Goal: Task Accomplishment & Management: Complete application form

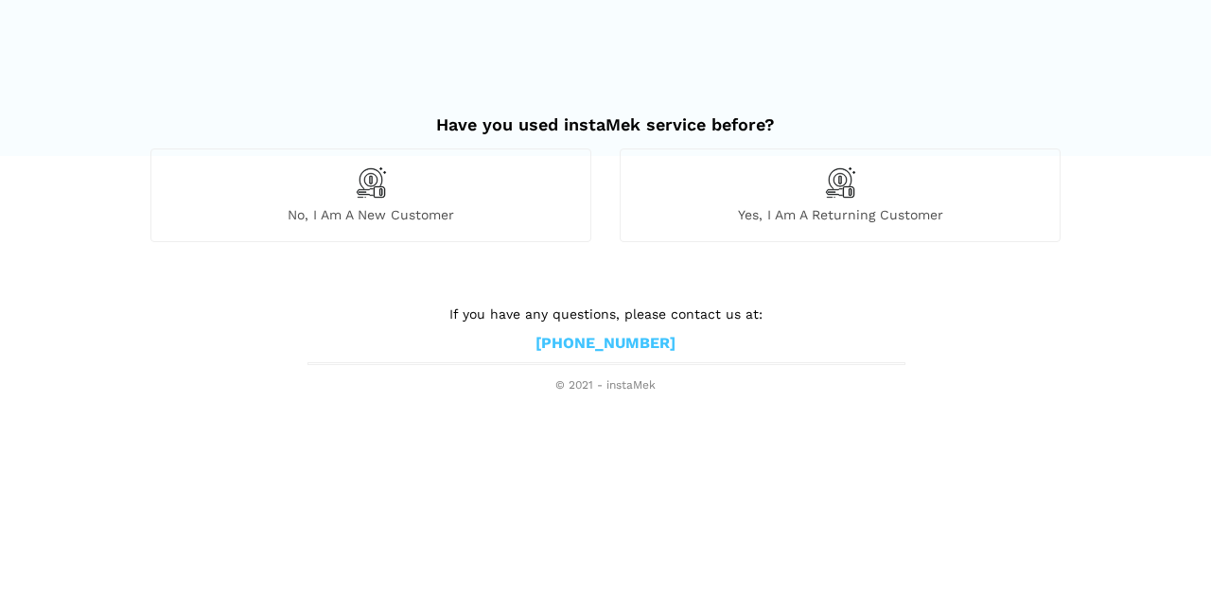
click at [428, 209] on span "No, I am a new customer" at bounding box center [370, 214] width 439 height 17
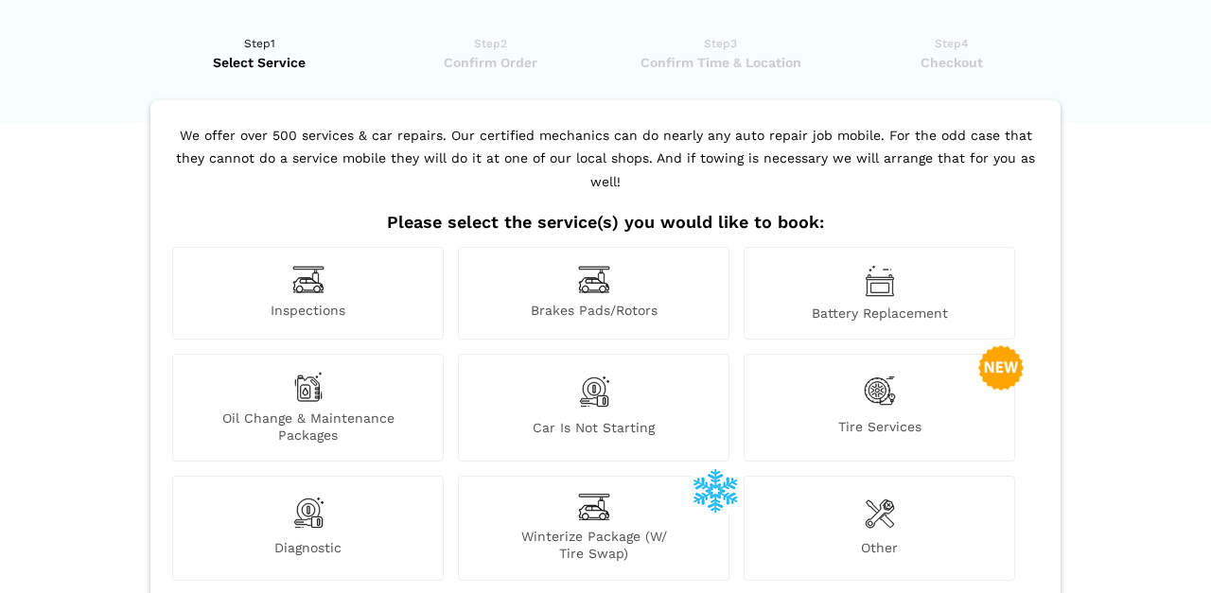
scroll to position [31, 0]
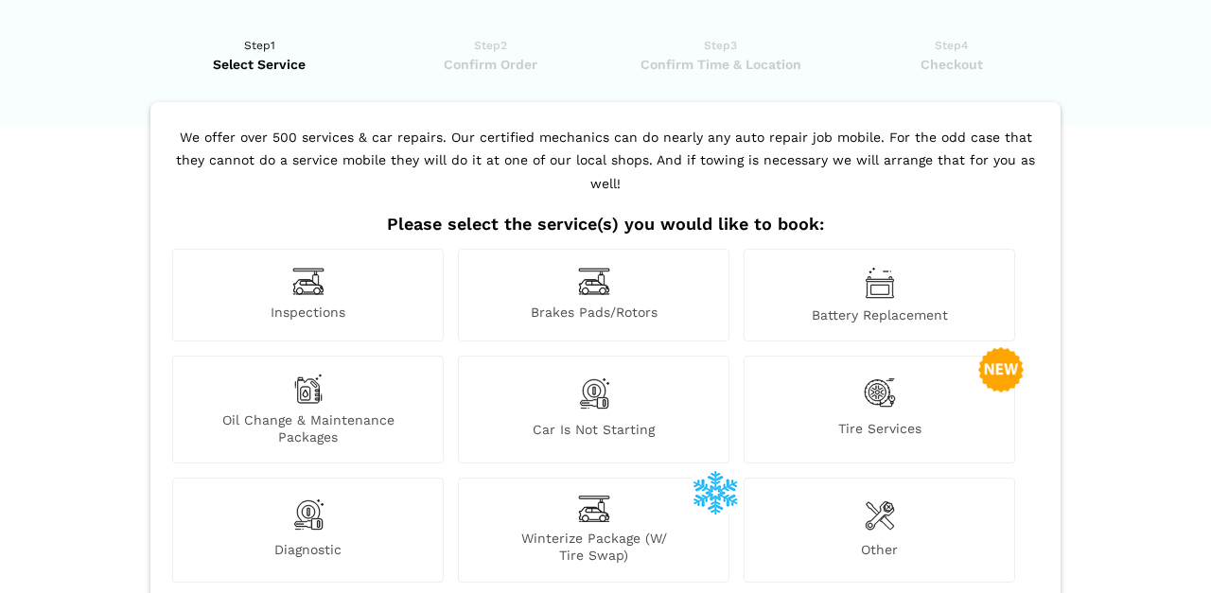
click at [330, 268] on div "Inspections" at bounding box center [308, 295] width 272 height 93
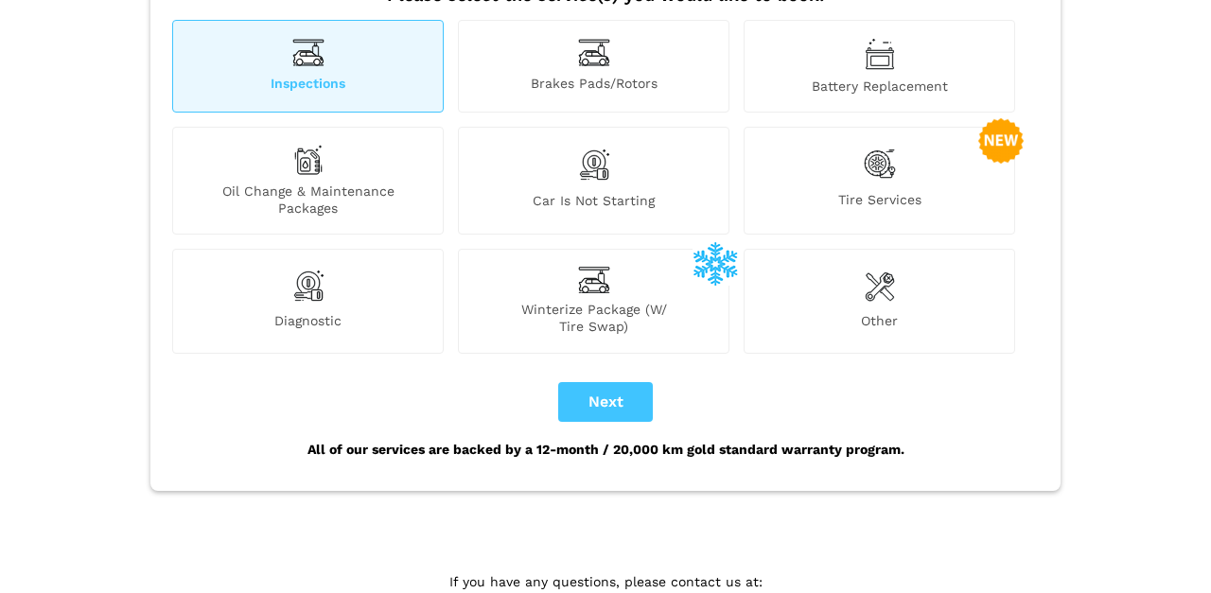
scroll to position [307, 0]
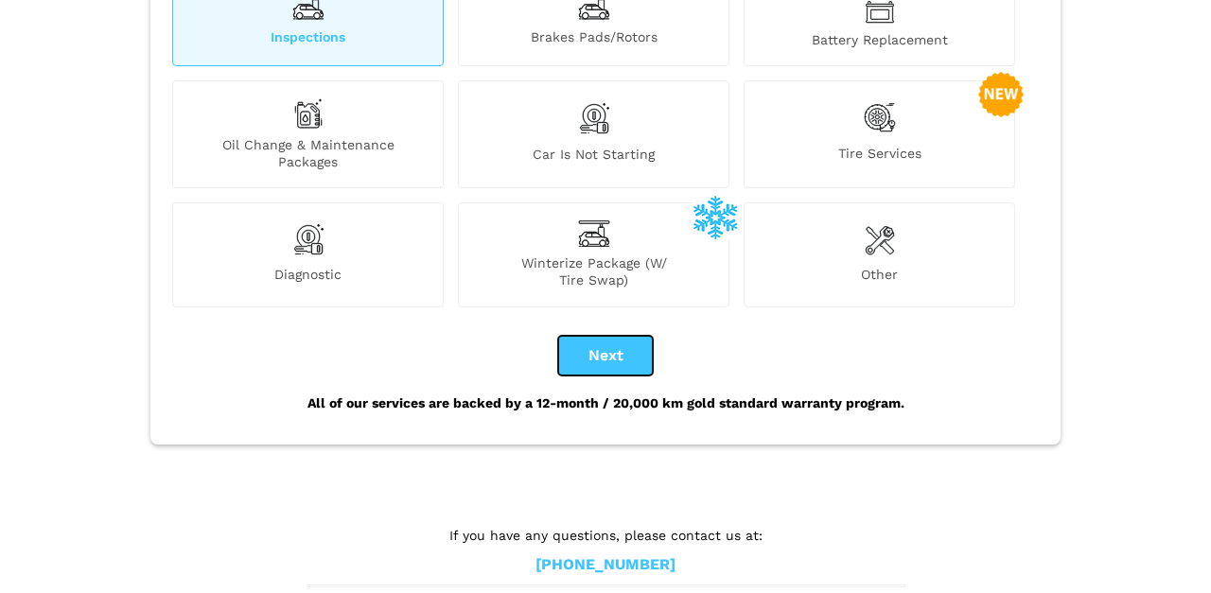
click at [592, 336] on button "Next" at bounding box center [605, 356] width 95 height 40
checkbox input "true"
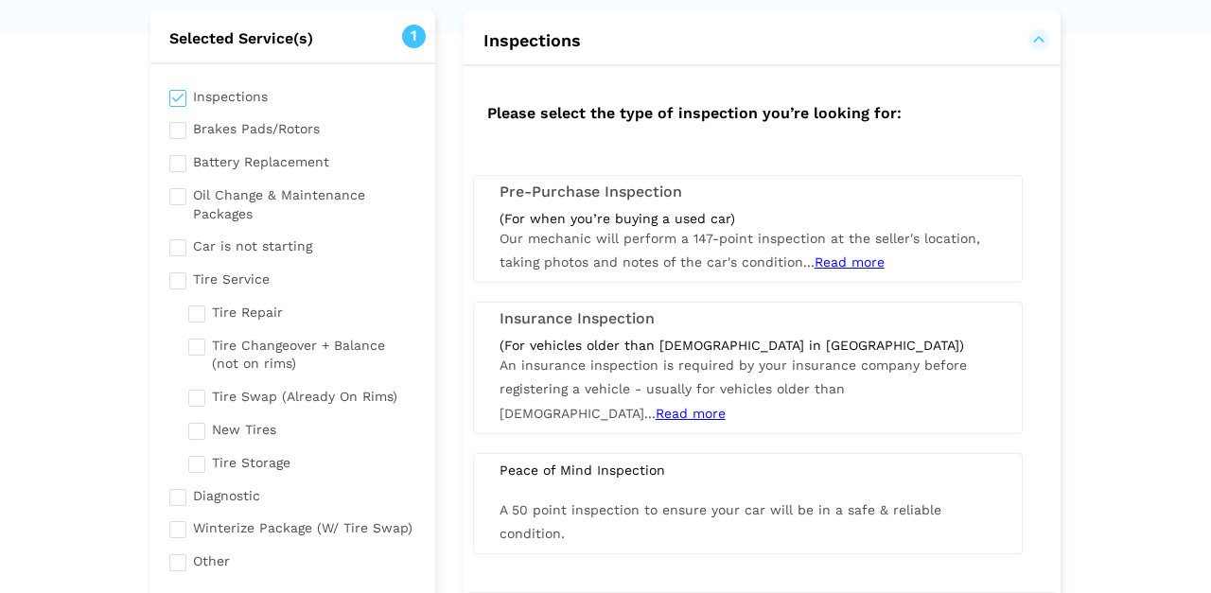
scroll to position [117, 0]
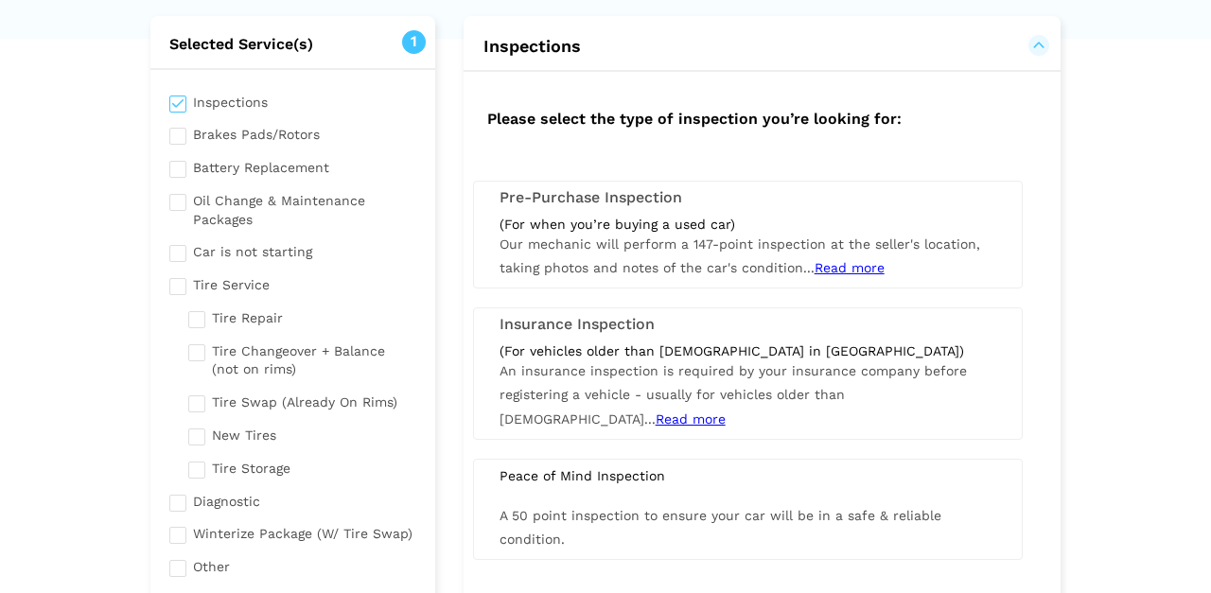
click at [834, 266] on span "Read more" at bounding box center [850, 267] width 70 height 15
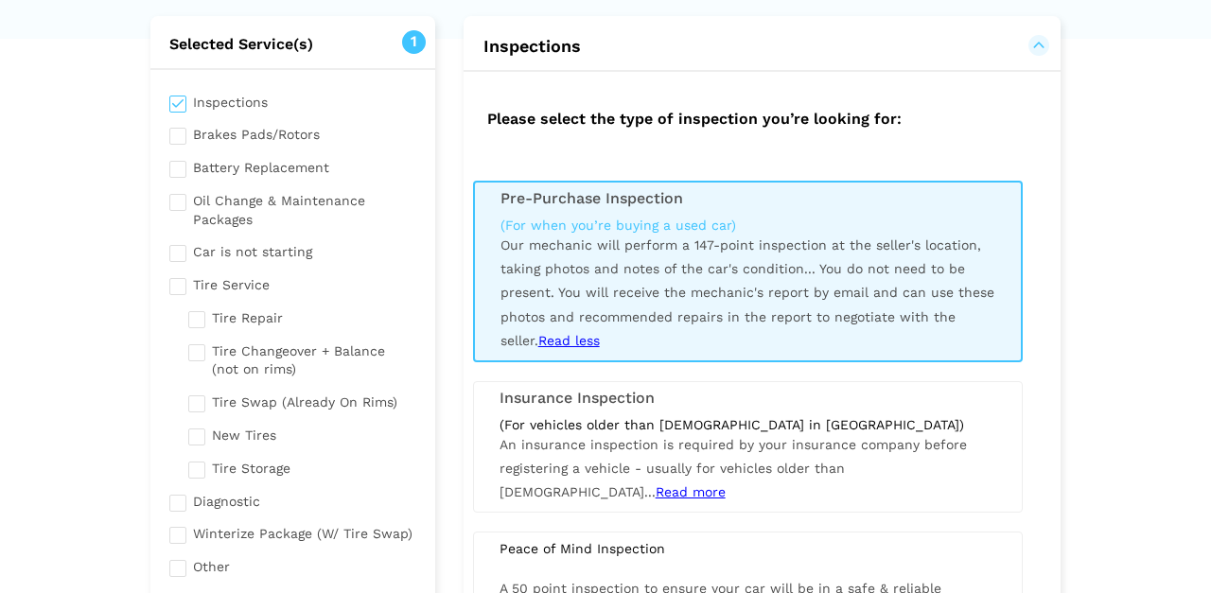
click at [597, 217] on div "(For when you’re buying a used car)" at bounding box center [748, 225] width 495 height 17
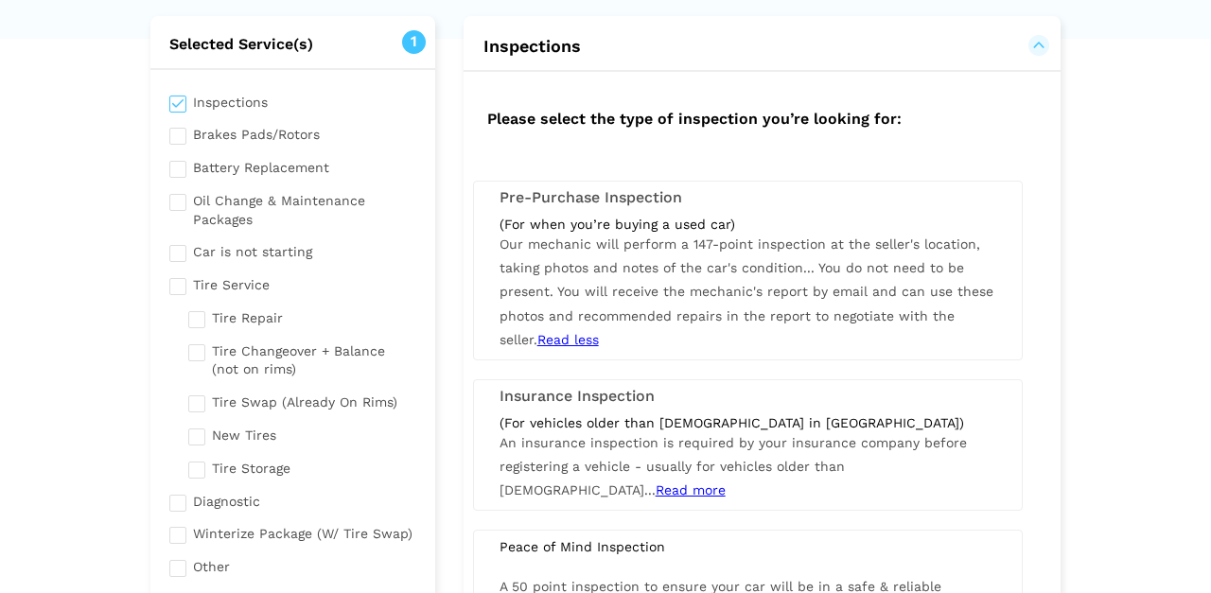
click at [597, 216] on div "(For when you’re buying a used car)" at bounding box center [748, 224] width 497 height 17
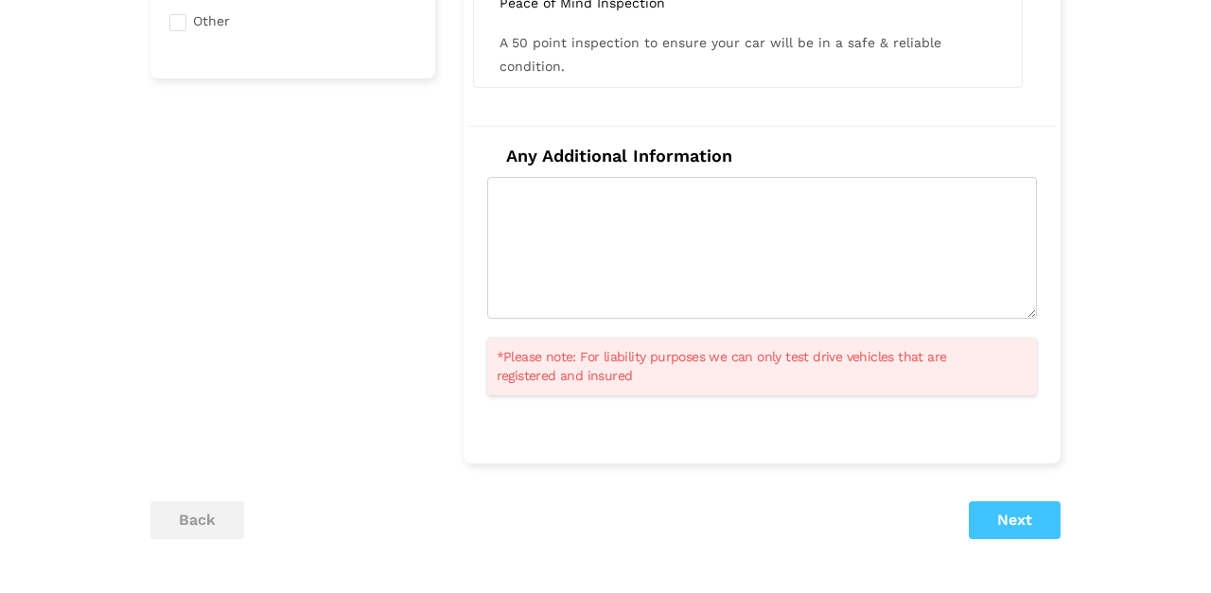
scroll to position [666, 0]
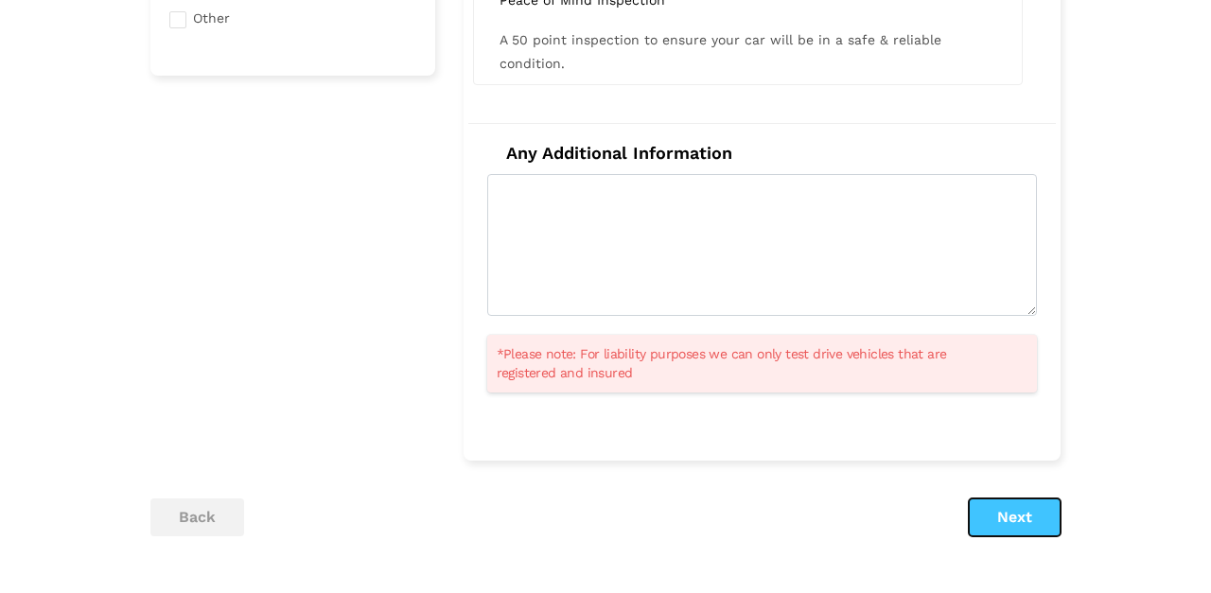
click at [1016, 502] on button "Next" at bounding box center [1015, 518] width 92 height 38
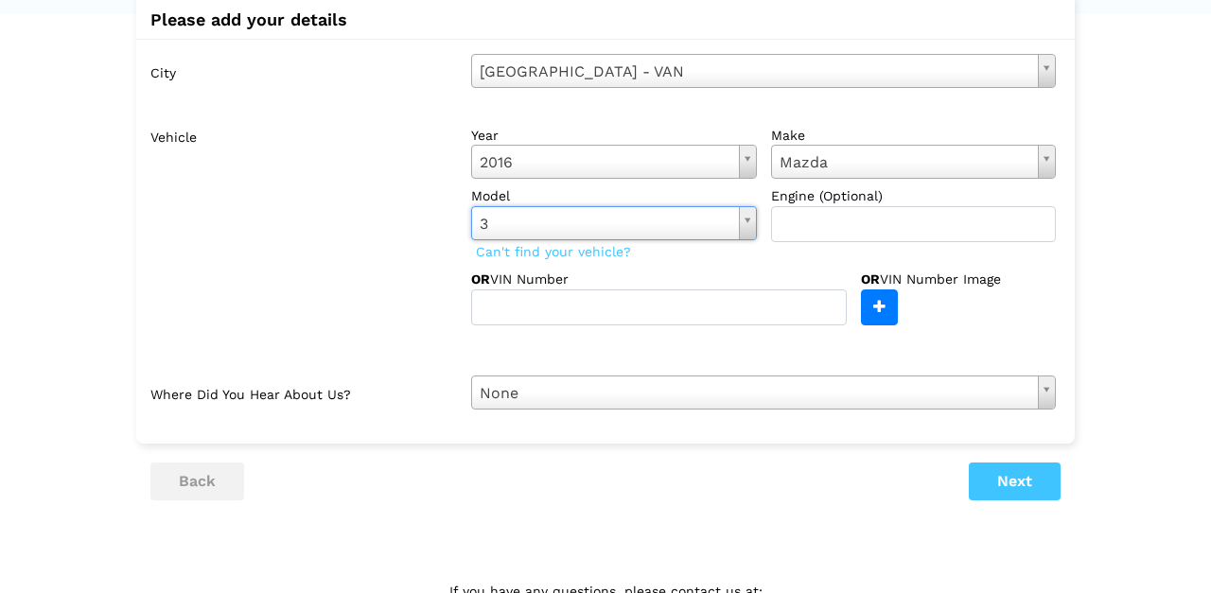
scroll to position [145, 0]
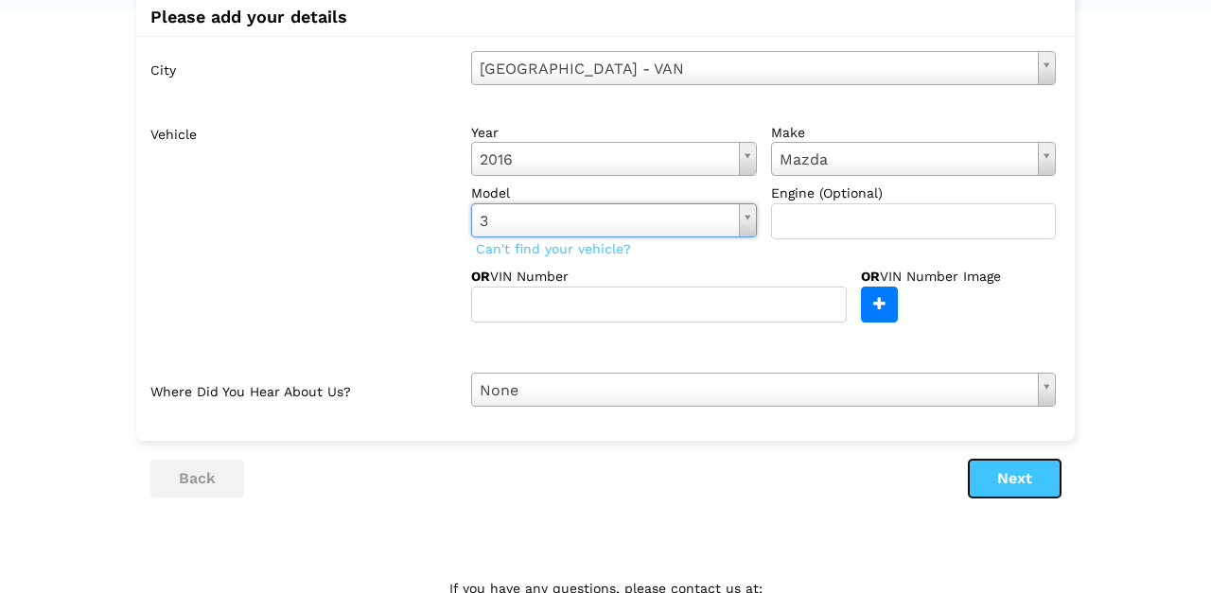
click at [997, 472] on button "Next" at bounding box center [1015, 479] width 92 height 38
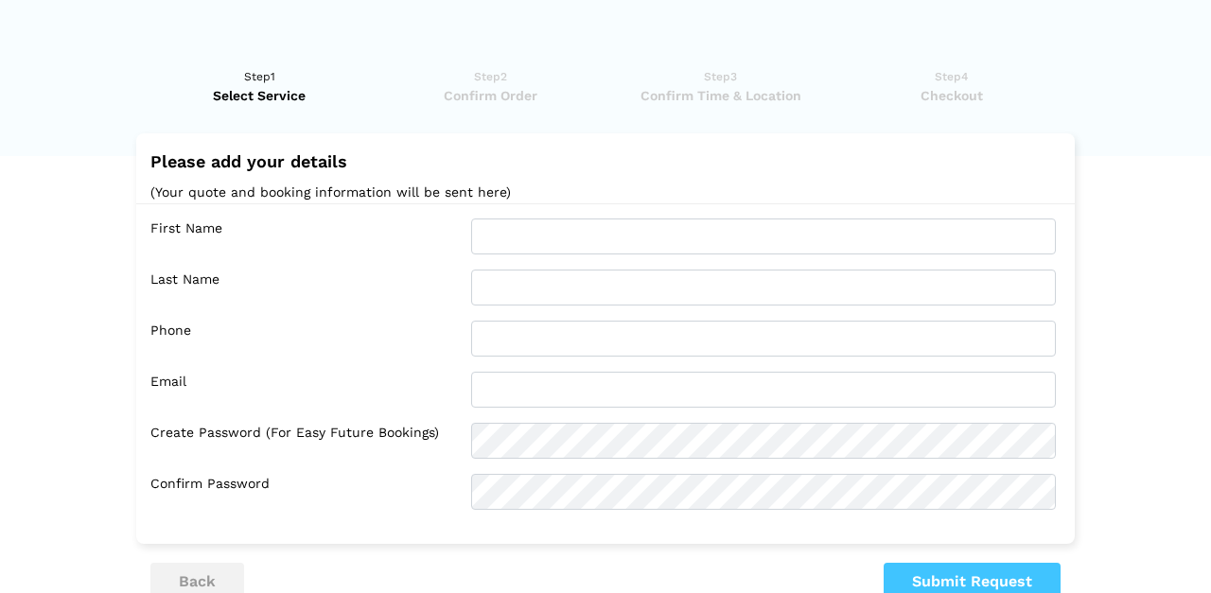
scroll to position [180, 0]
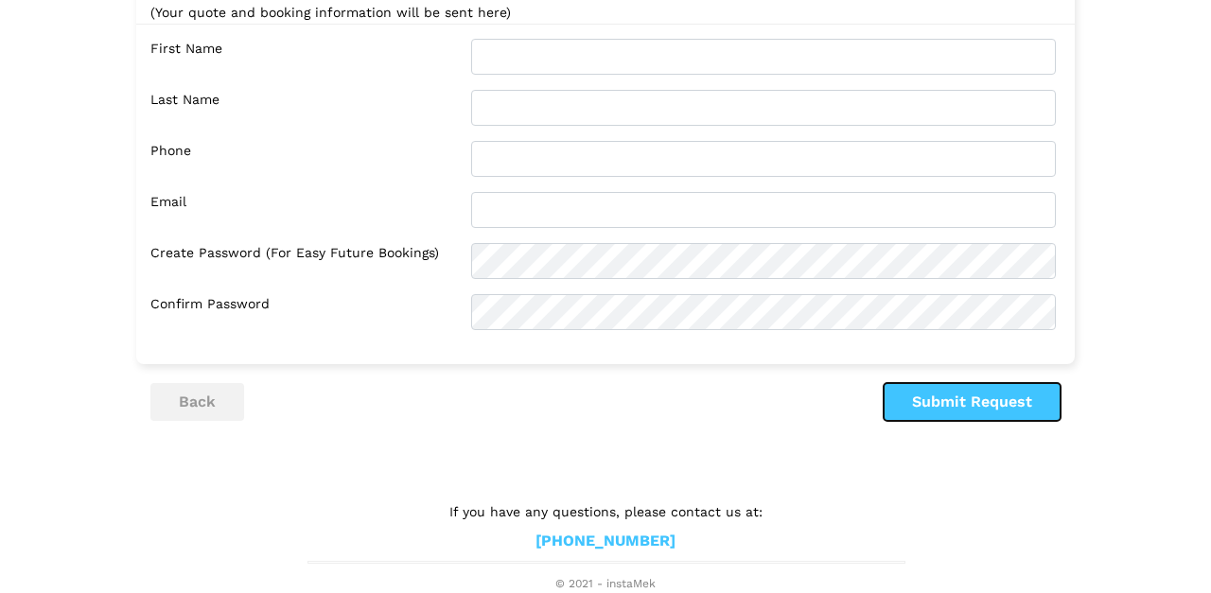
click at [940, 415] on button "Submit Request" at bounding box center [972, 402] width 177 height 38
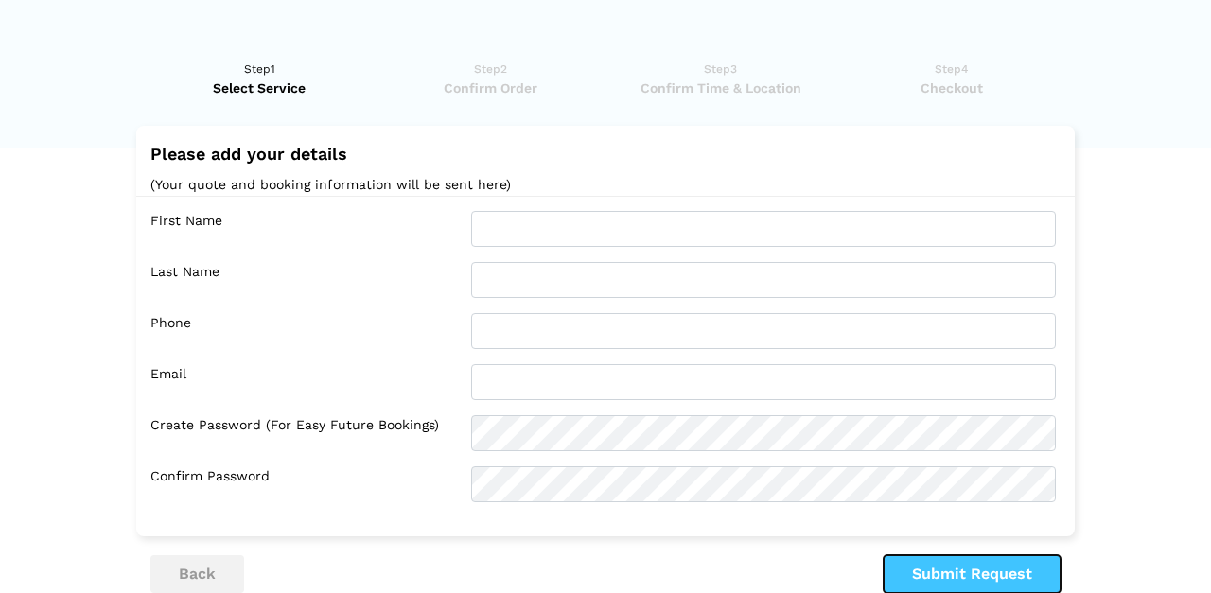
scroll to position [0, 0]
